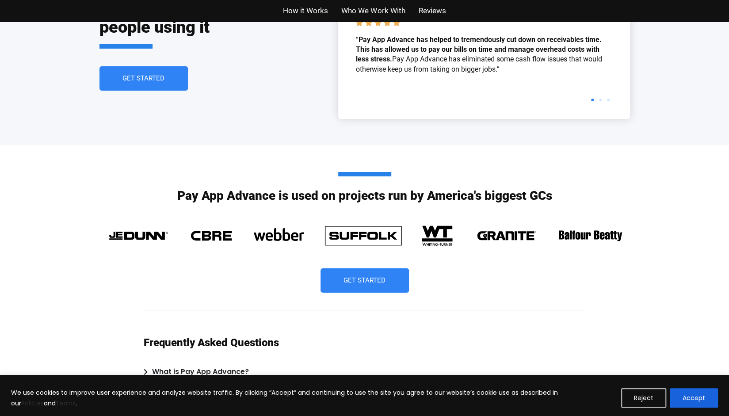
scroll to position [2209, 0]
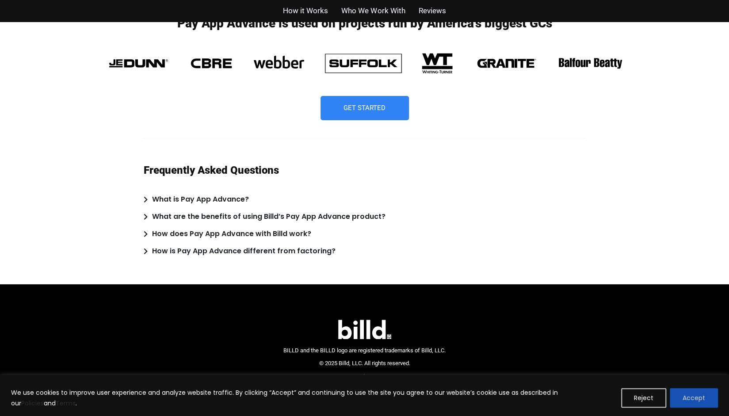
click at [694, 401] on button "Accept" at bounding box center [694, 397] width 48 height 19
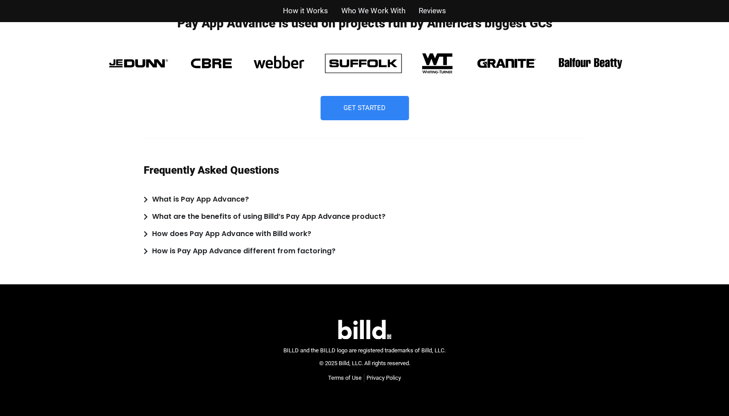
scroll to position [0, 0]
click at [457, 218] on summary "What are the benefits of using Billd’s Pay App Advance product?" at bounding box center [365, 217] width 442 height 13
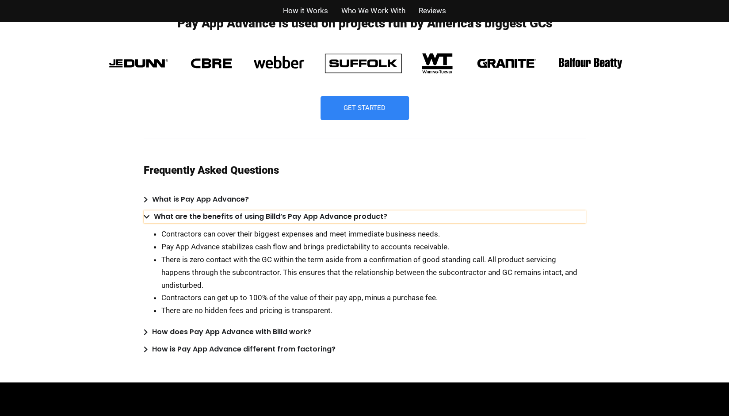
scroll to position [2308, 0]
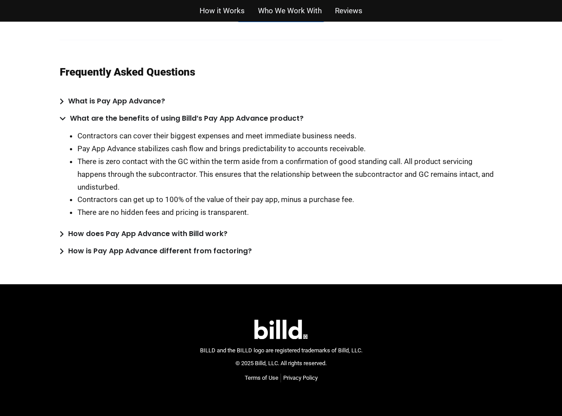
click at [0, 416] on seamless-flyout at bounding box center [0, 418] width 0 height 0
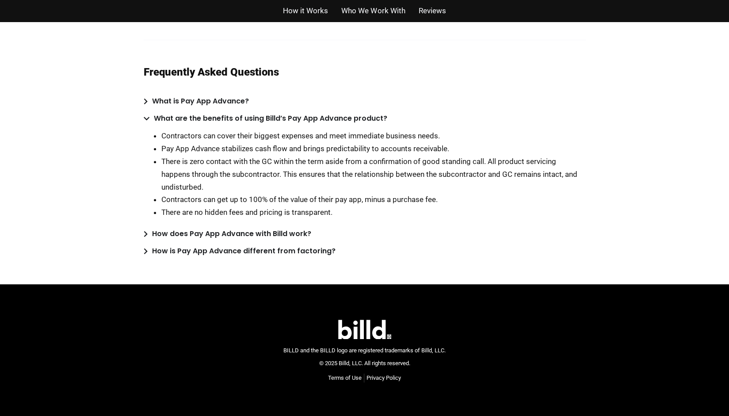
click at [237, 168] on li "There is zero contact with the GC within the term aside from a confirmation of …" at bounding box center [373, 174] width 425 height 38
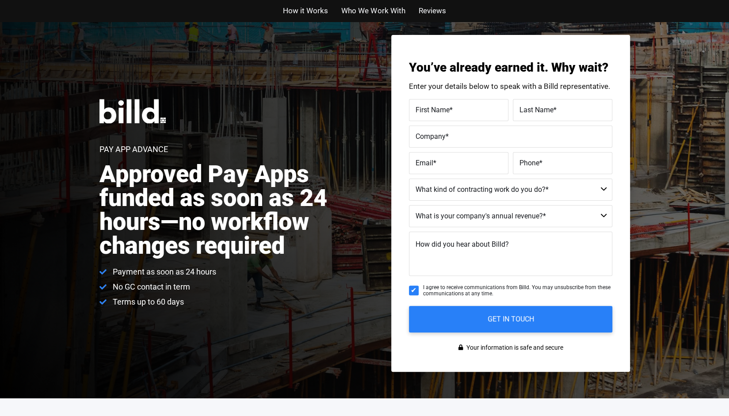
scroll to position [0, 0]
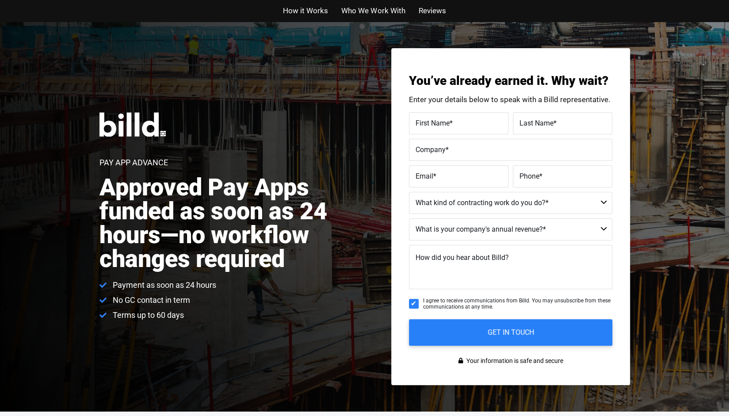
click at [345, 14] on span "Who We Work With" at bounding box center [373, 10] width 64 height 13
click at [141, 188] on h2 "Approved Pay Apps funded as soon as 24 hours—no workflow changes required" at bounding box center [237, 224] width 275 height 96
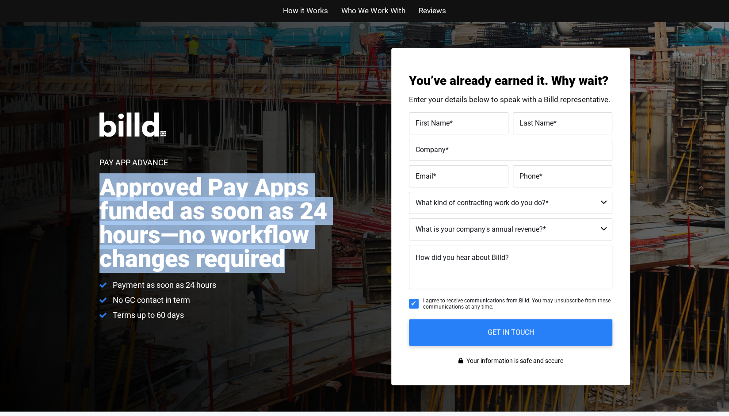
click at [141, 188] on h2 "Approved Pay Apps funded as soon as 24 hours—no workflow changes required" at bounding box center [237, 224] width 275 height 96
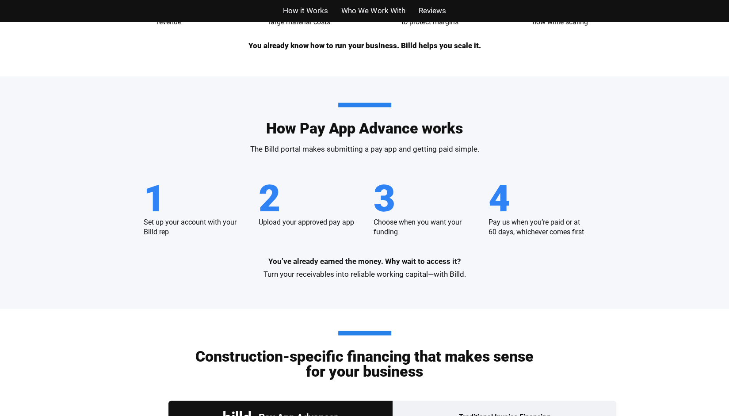
scroll to position [1053, 0]
